Goal: Task Accomplishment & Management: Use online tool/utility

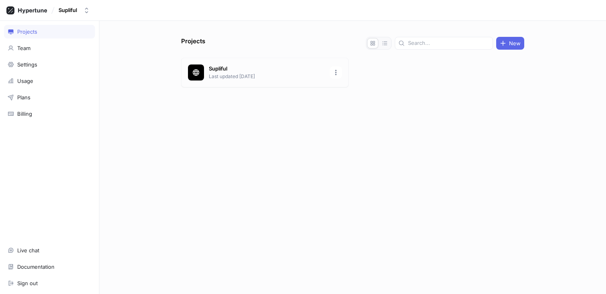
click at [257, 68] on p "Supliful" at bounding box center [267, 69] width 116 height 8
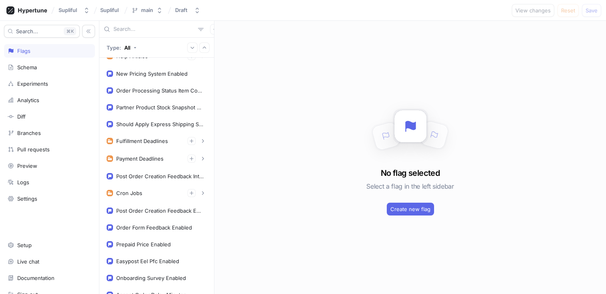
scroll to position [391, 0]
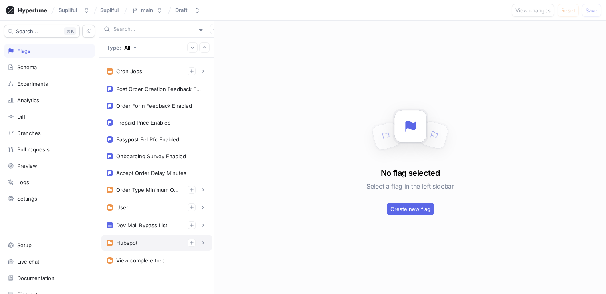
click at [149, 244] on div "Hubspot" at bounding box center [157, 243] width 100 height 8
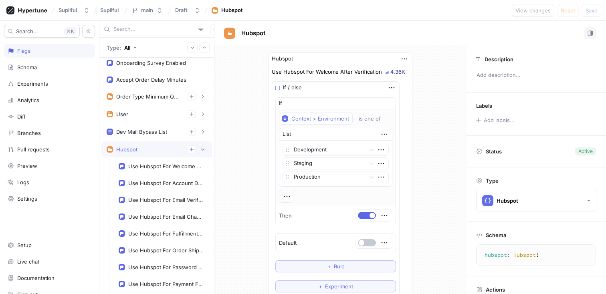
scroll to position [515, 0]
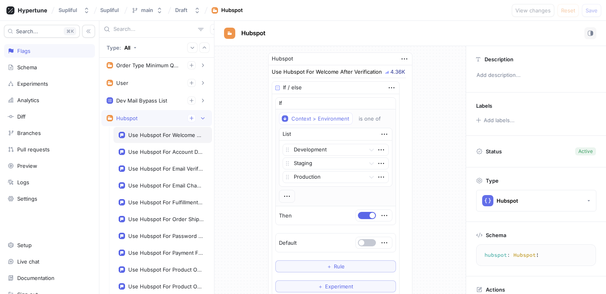
click at [152, 137] on div "Use Hubspot For Welcome After Verification" at bounding box center [165, 135] width 75 height 6
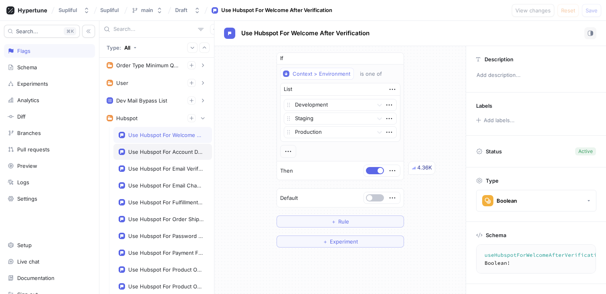
click at [160, 152] on div "Use Hubspot For Account Deactivation" at bounding box center [165, 152] width 75 height 6
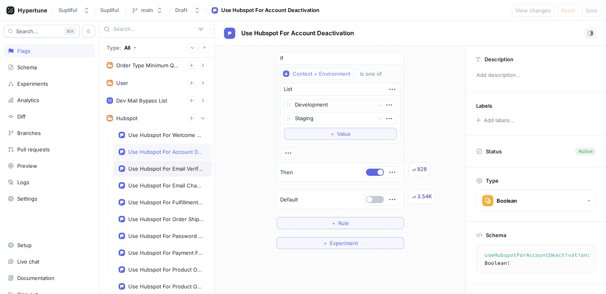
click at [159, 172] on div "Use Hubspot For Email Verification" at bounding box center [165, 169] width 75 height 6
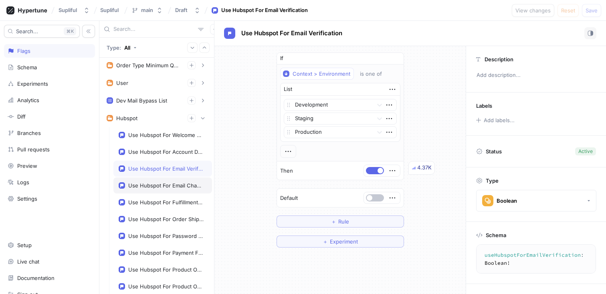
click at [156, 190] on div "Use Hubspot For Email Change" at bounding box center [162, 186] width 99 height 16
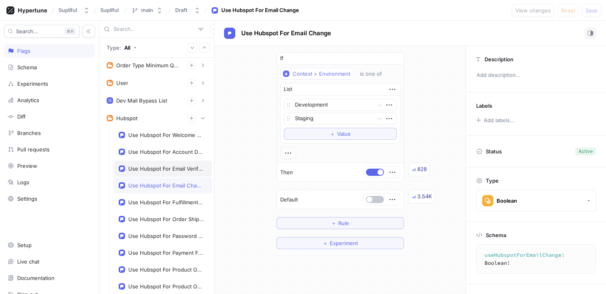
click at [161, 173] on div "Use Hubspot For Email Verification" at bounding box center [162, 169] width 99 height 16
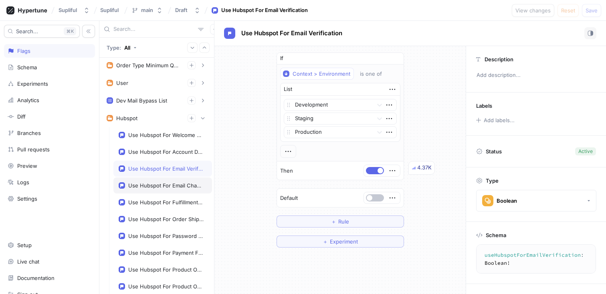
click at [155, 186] on div "Use Hubspot For Email Change" at bounding box center [165, 185] width 75 height 6
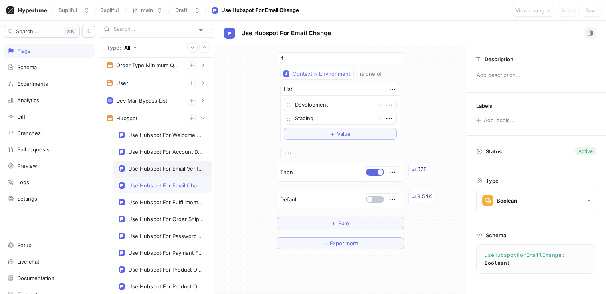
click at [161, 169] on div "Use Hubspot For Email Verification" at bounding box center [165, 169] width 75 height 6
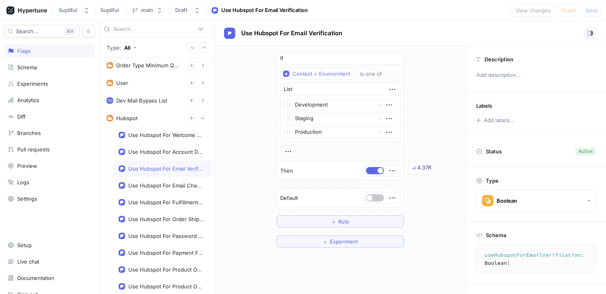
click at [156, 176] on div "Use Hubspot For Email Verification" at bounding box center [162, 169] width 99 height 16
click at [169, 154] on div "Use Hubspot For Account Deactivation" at bounding box center [165, 152] width 75 height 6
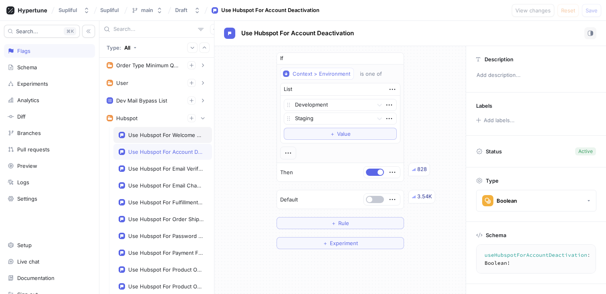
click at [169, 137] on div "Use Hubspot For Welcome After Verification" at bounding box center [165, 135] width 75 height 6
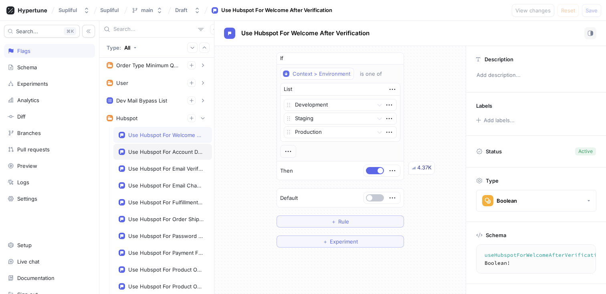
click at [169, 152] on div "Use Hubspot For Account Deactivation" at bounding box center [165, 152] width 75 height 6
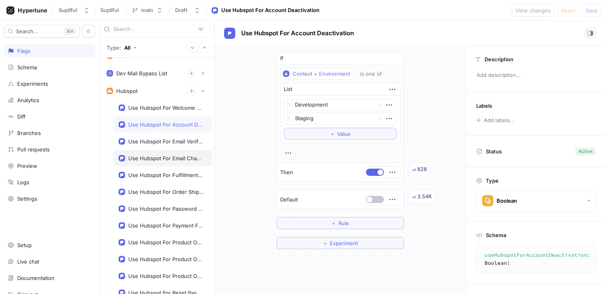
scroll to position [544, 0]
click at [148, 174] on div "Use Hubspot For Fulfillment Rejected" at bounding box center [165, 174] width 75 height 6
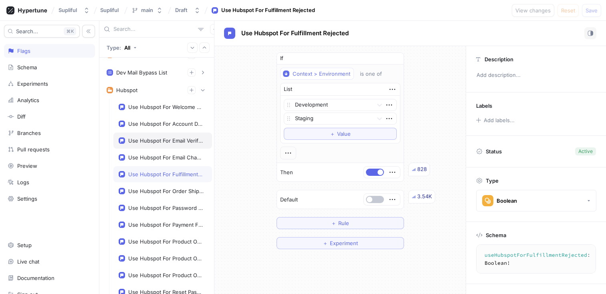
click at [160, 142] on div "Use Hubspot For Email Verification" at bounding box center [165, 140] width 75 height 6
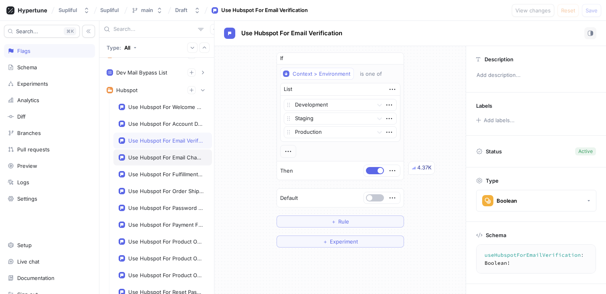
scroll to position [552, 0]
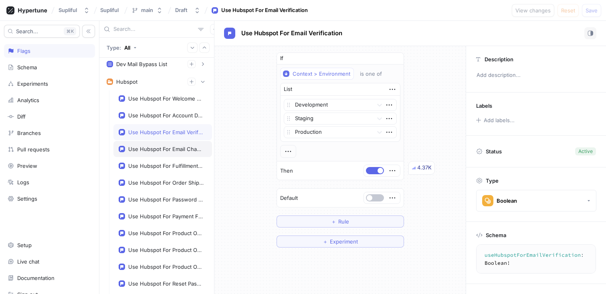
click at [162, 151] on div "Use Hubspot For Email Change" at bounding box center [165, 149] width 75 height 6
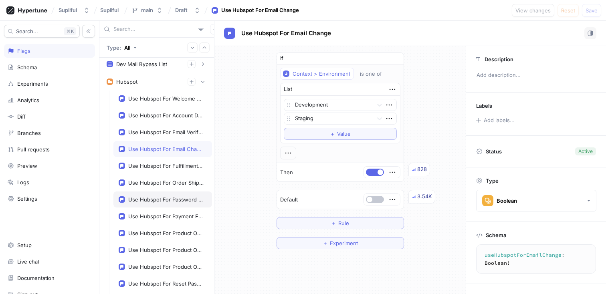
scroll to position [573, 0]
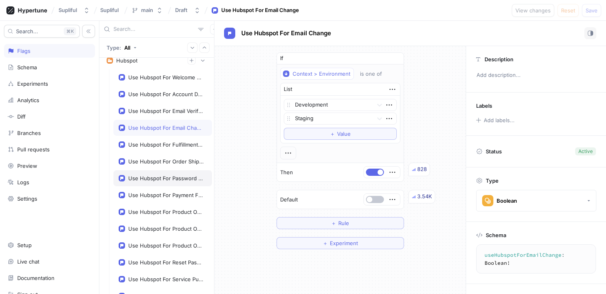
click at [156, 182] on div "Use Hubspot For Password Changed" at bounding box center [162, 178] width 99 height 16
click at [354, 131] on button "＋ Value" at bounding box center [340, 134] width 113 height 12
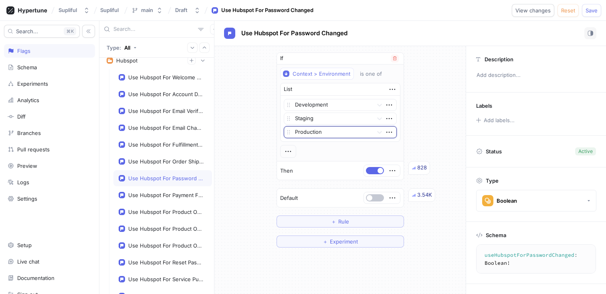
click at [238, 133] on div "If Context > Environment is one of List Development Staging option Production, …" at bounding box center [339, 150] width 251 height 208
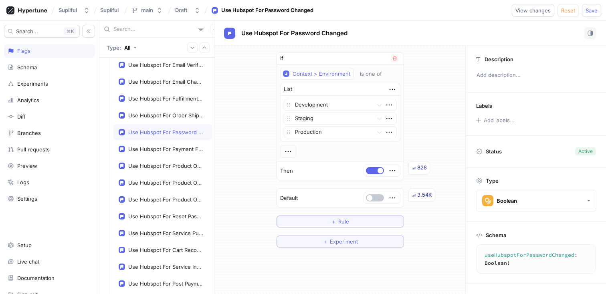
scroll to position [621, 0]
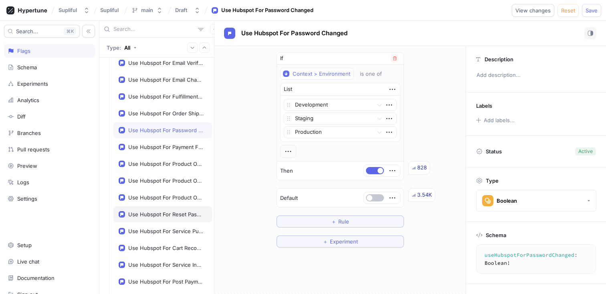
click at [171, 214] on div "Use Hubspot For Reset Password" at bounding box center [165, 214] width 75 height 6
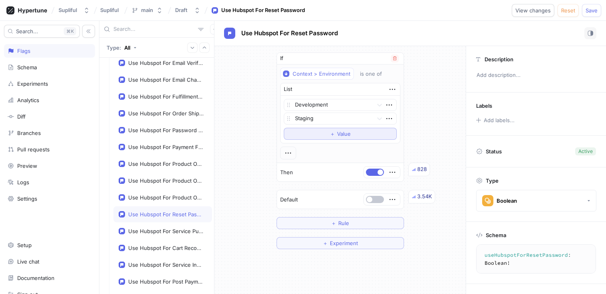
click at [332, 132] on span "＋" at bounding box center [332, 133] width 5 height 5
click at [168, 131] on div "Use Hubspot For Password Changed" at bounding box center [165, 130] width 75 height 6
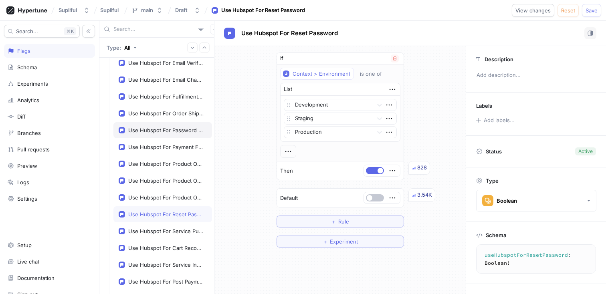
type textarea "useHubspotForPasswordChanged: Boolean!"
click at [594, 9] on span "Save" at bounding box center [592, 10] width 12 height 5
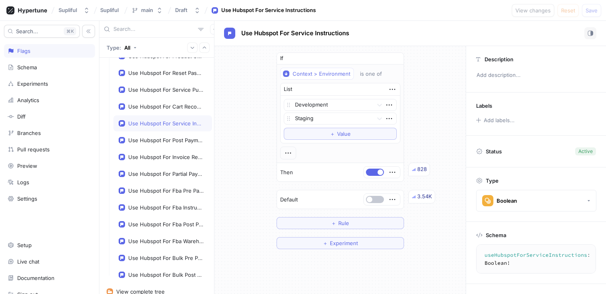
scroll to position [794, 0]
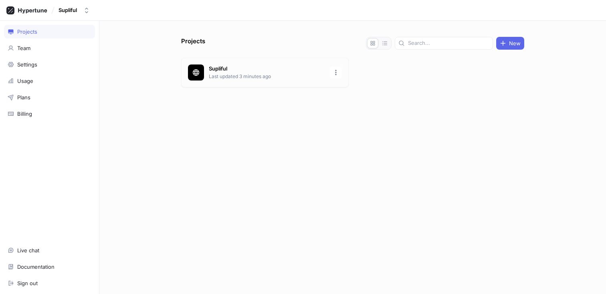
click at [229, 73] on p "Last updated 3 minutes ago" at bounding box center [267, 76] width 116 height 7
